Goal: Transaction & Acquisition: Book appointment/travel/reservation

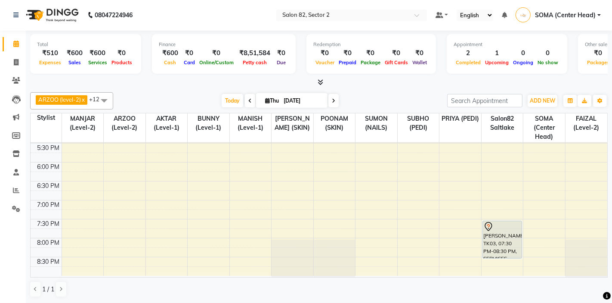
scroll to position [265, 0]
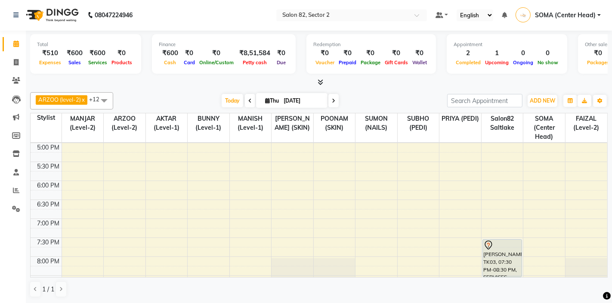
click at [494, 171] on div "10:00 AM 10:30 AM 11:00 AM 11:30 AM 12:00 PM 12:30 PM 1:00 PM 1:30 PM 2:00 PM 2…" at bounding box center [319, 86] width 577 height 417
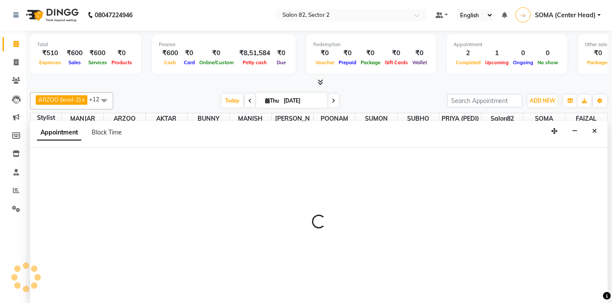
select select "34192"
select select "tentative"
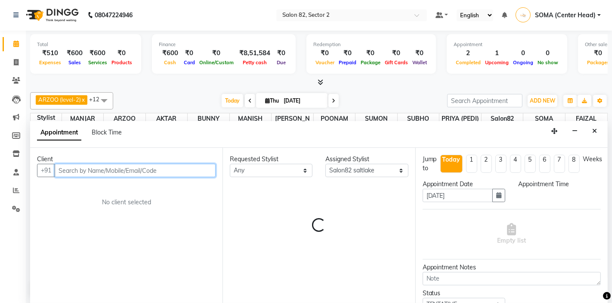
select select "1050"
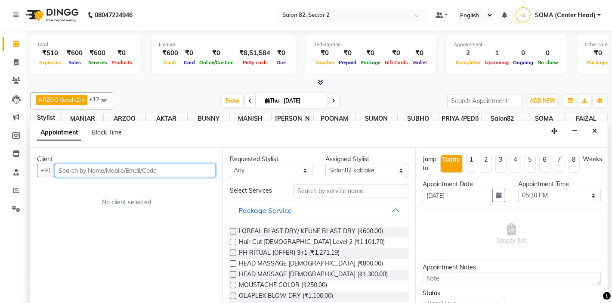
click at [161, 168] on input "text" at bounding box center [135, 170] width 161 height 13
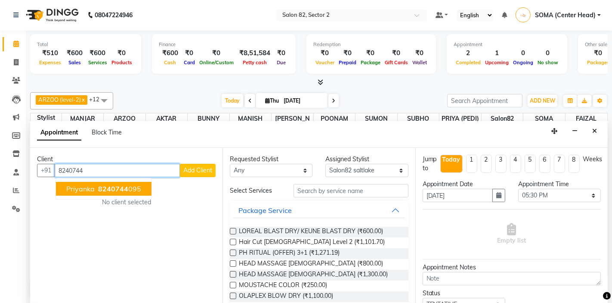
click at [128, 192] on ngb-highlight "8240744 095" at bounding box center [118, 188] width 45 height 9
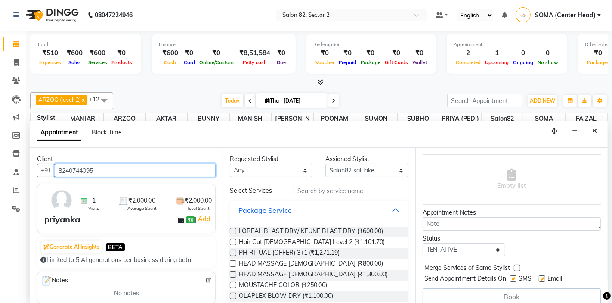
scroll to position [63, 0]
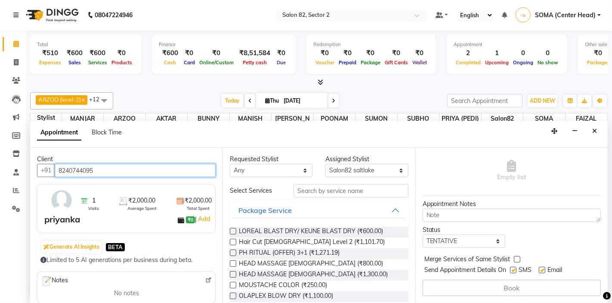
type input "8240744095"
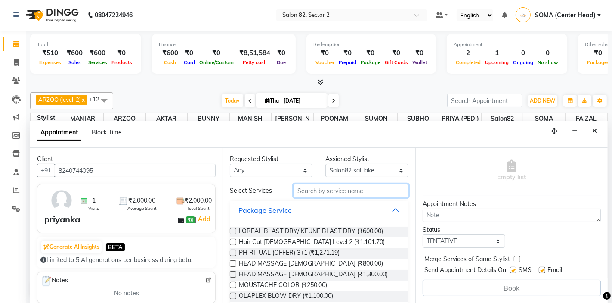
click at [347, 189] on input "text" at bounding box center [351, 190] width 115 height 13
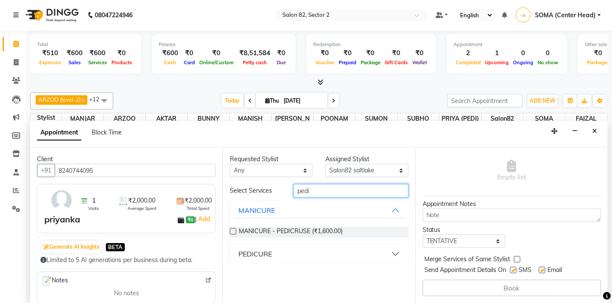
type input "pedi"
click at [261, 256] on div "PEDICURE" at bounding box center [256, 254] width 34 height 10
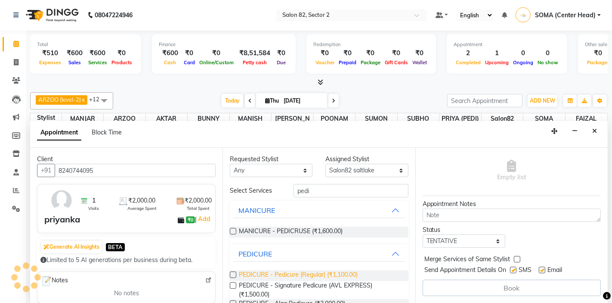
click at [280, 274] on span "PEDICURE - Pedicure (Regular) (₹1,100.00)" at bounding box center [298, 275] width 119 height 11
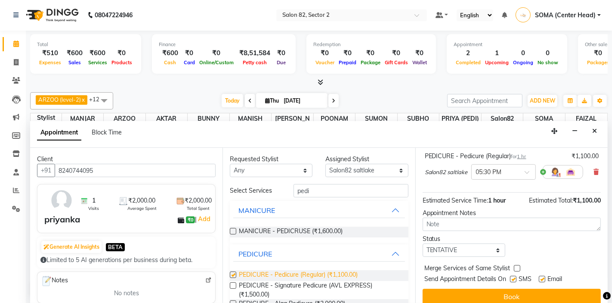
checkbox input "false"
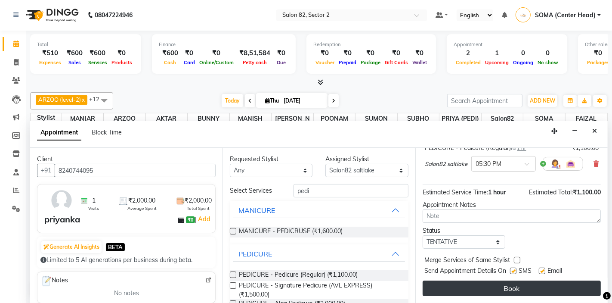
click at [498, 284] on button "Book" at bounding box center [512, 288] width 178 height 16
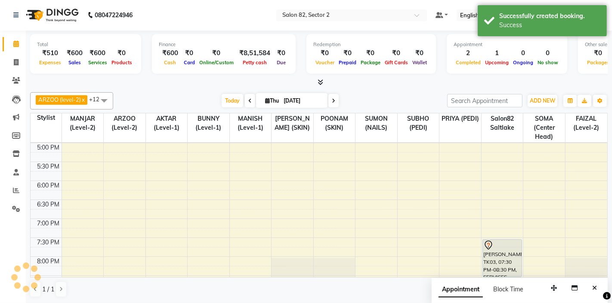
scroll to position [0, 0]
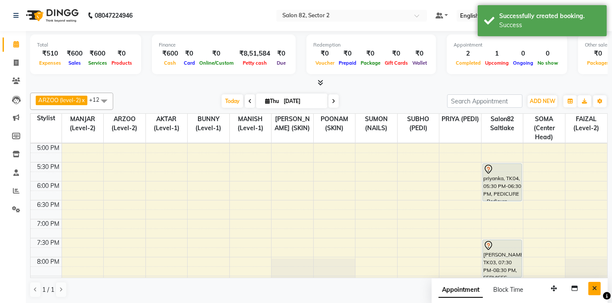
click at [595, 289] on icon "Close" at bounding box center [595, 288] width 5 height 6
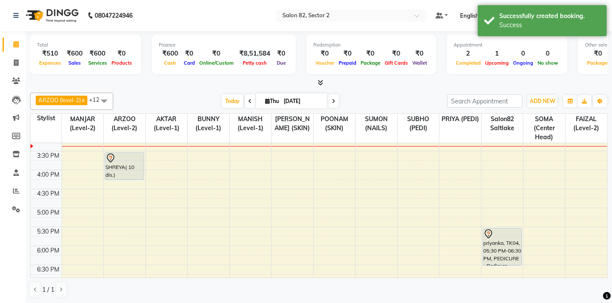
scroll to position [201, 0]
